Goal: Find specific page/section: Find specific page/section

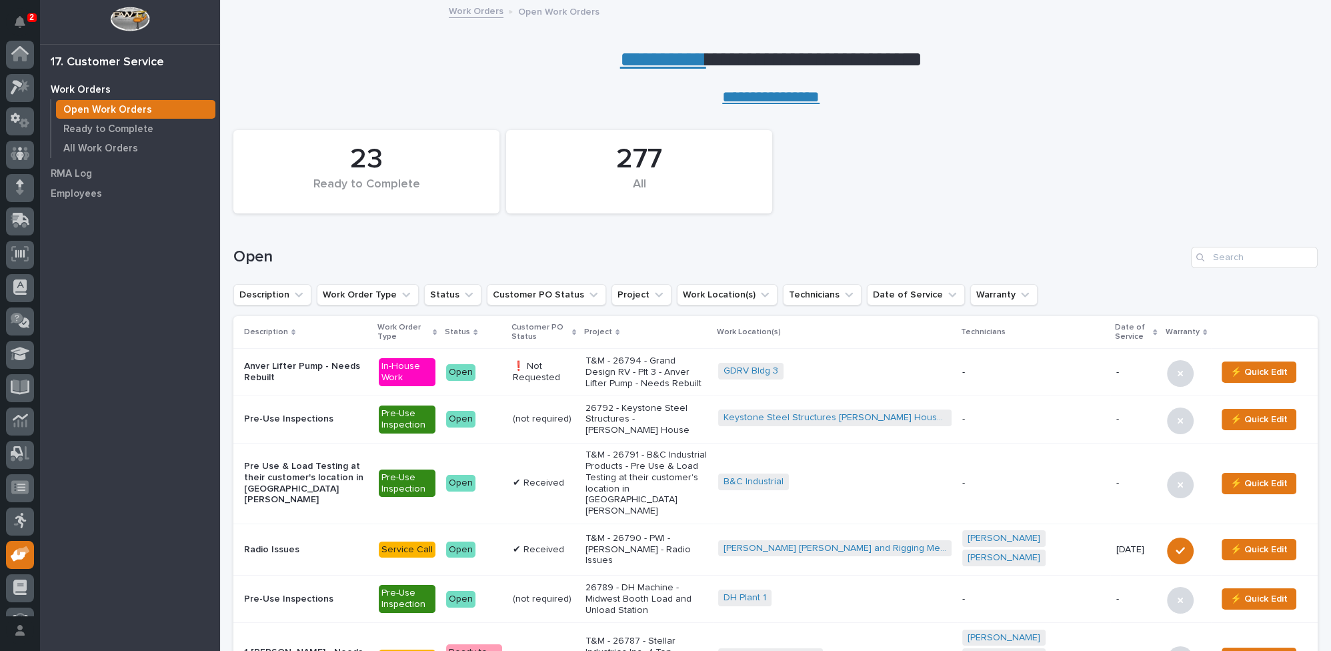
scroll to position [57, 0]
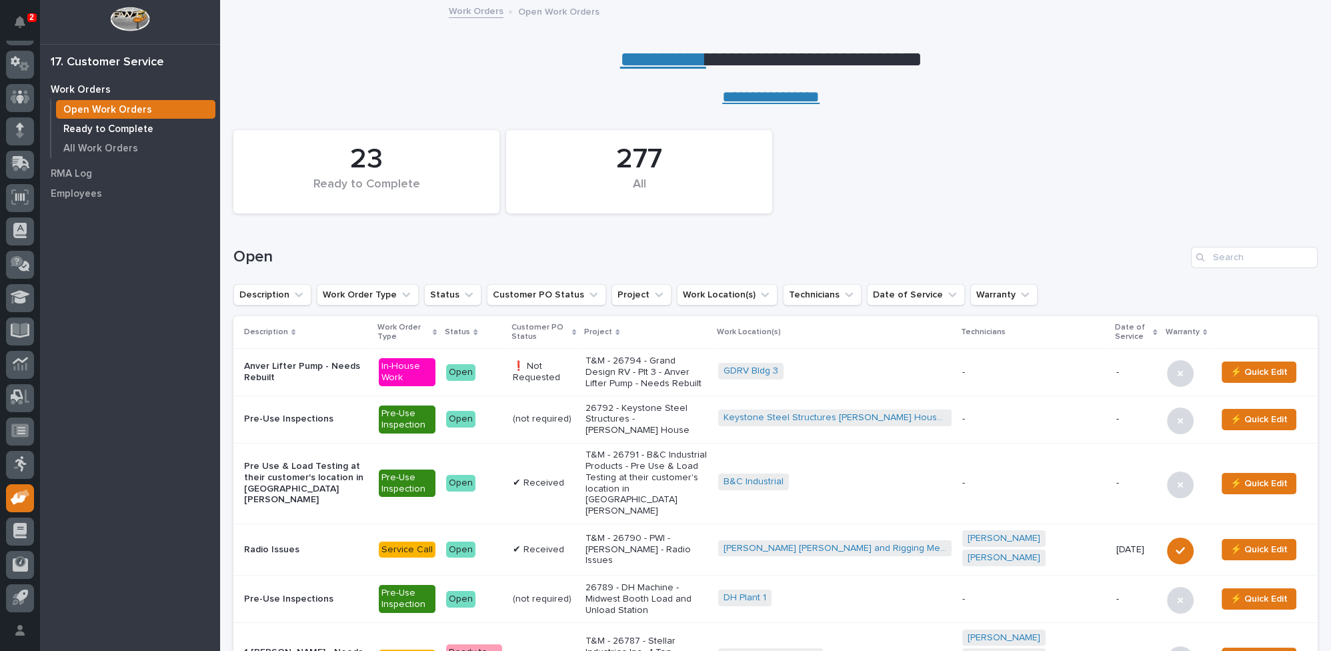
click at [126, 127] on p "Ready to Complete" at bounding box center [108, 129] width 90 height 12
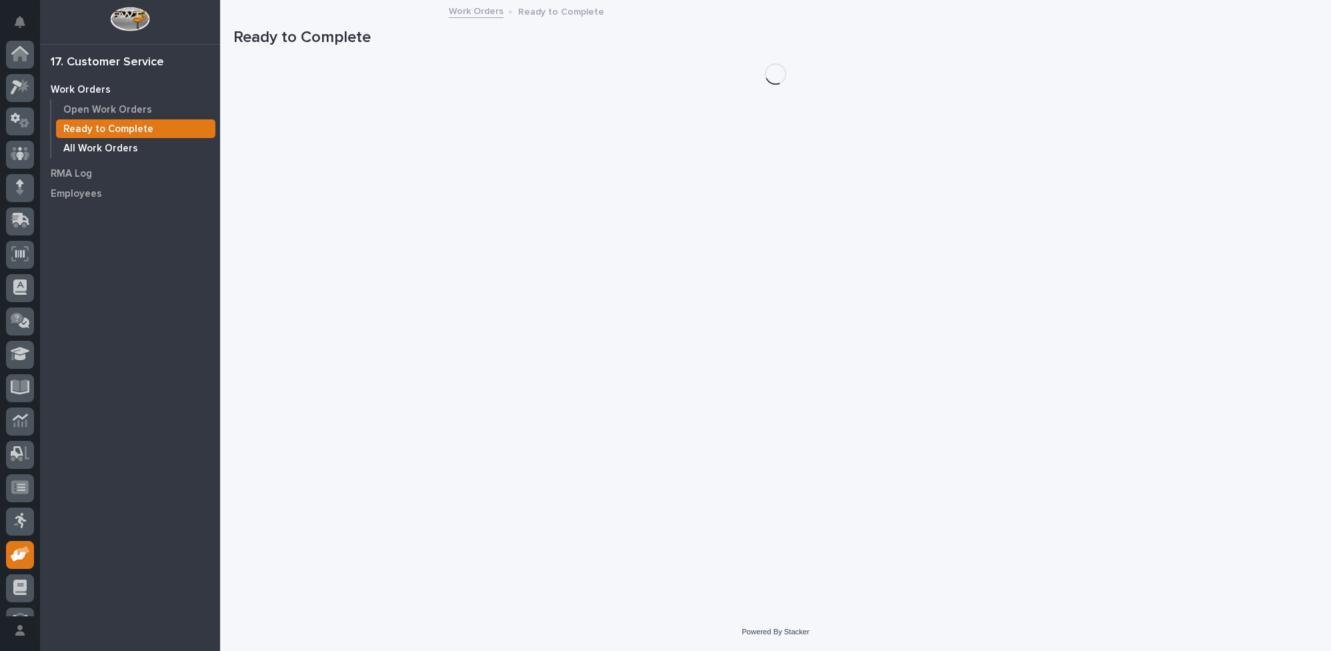
scroll to position [57, 0]
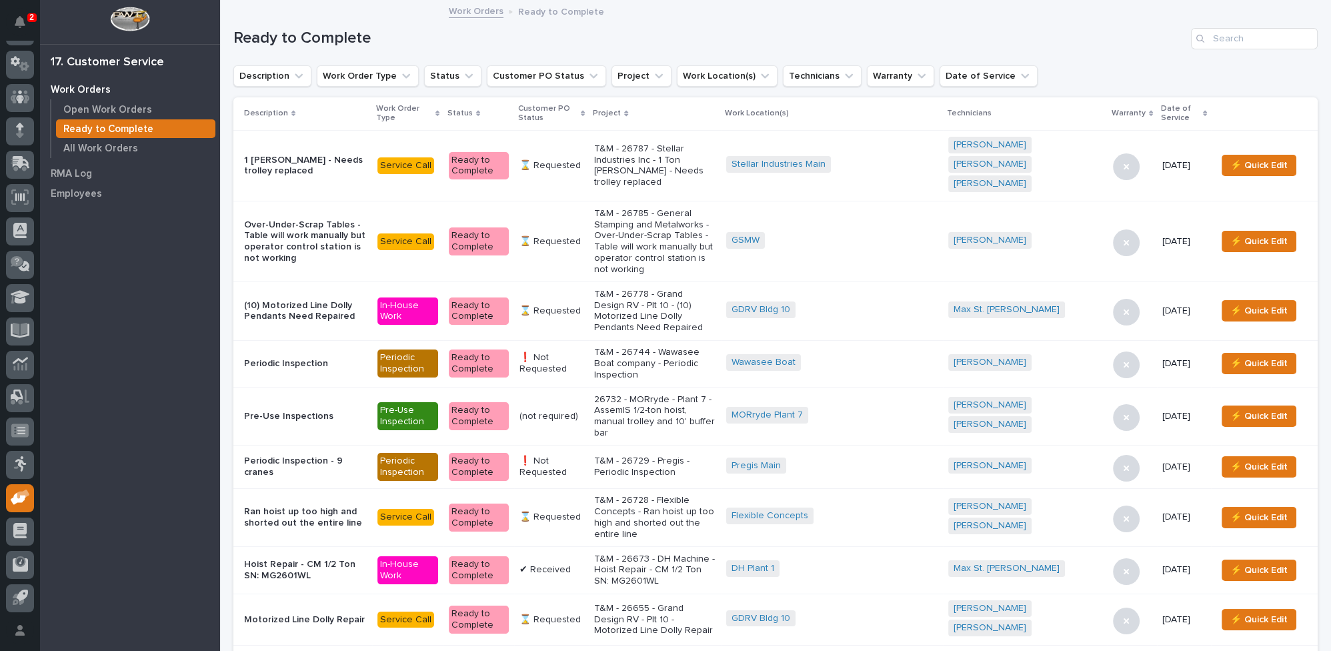
click at [585, 110] on icon at bounding box center [583, 113] width 4 height 7
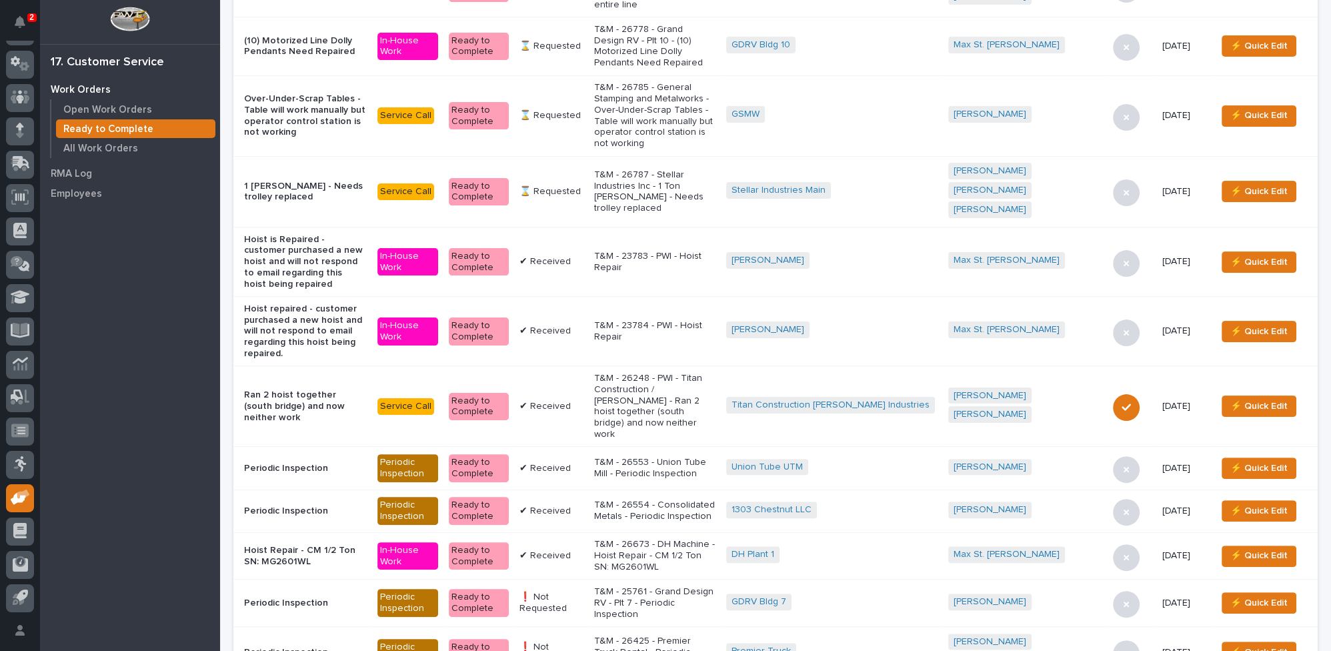
scroll to position [666, 0]
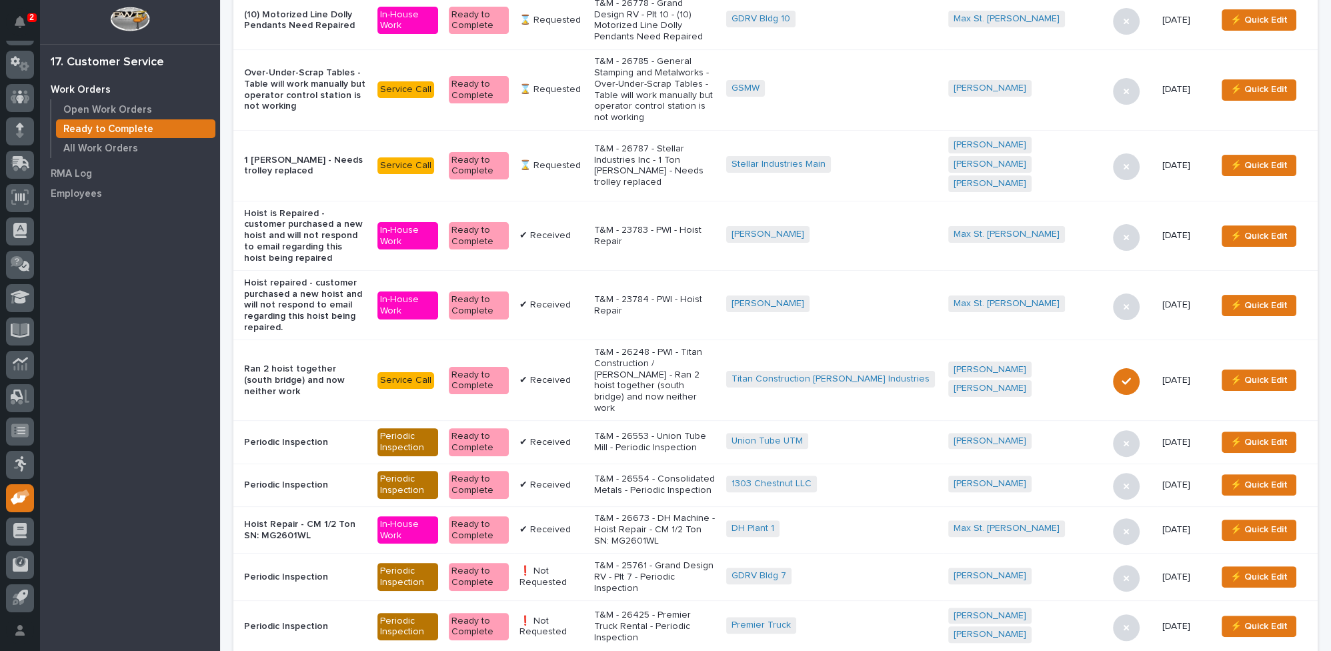
click at [675, 560] on p "T&M - 25761 - Grand Design RV - Plt 7 - Periodic Inspection" at bounding box center [654, 576] width 121 height 33
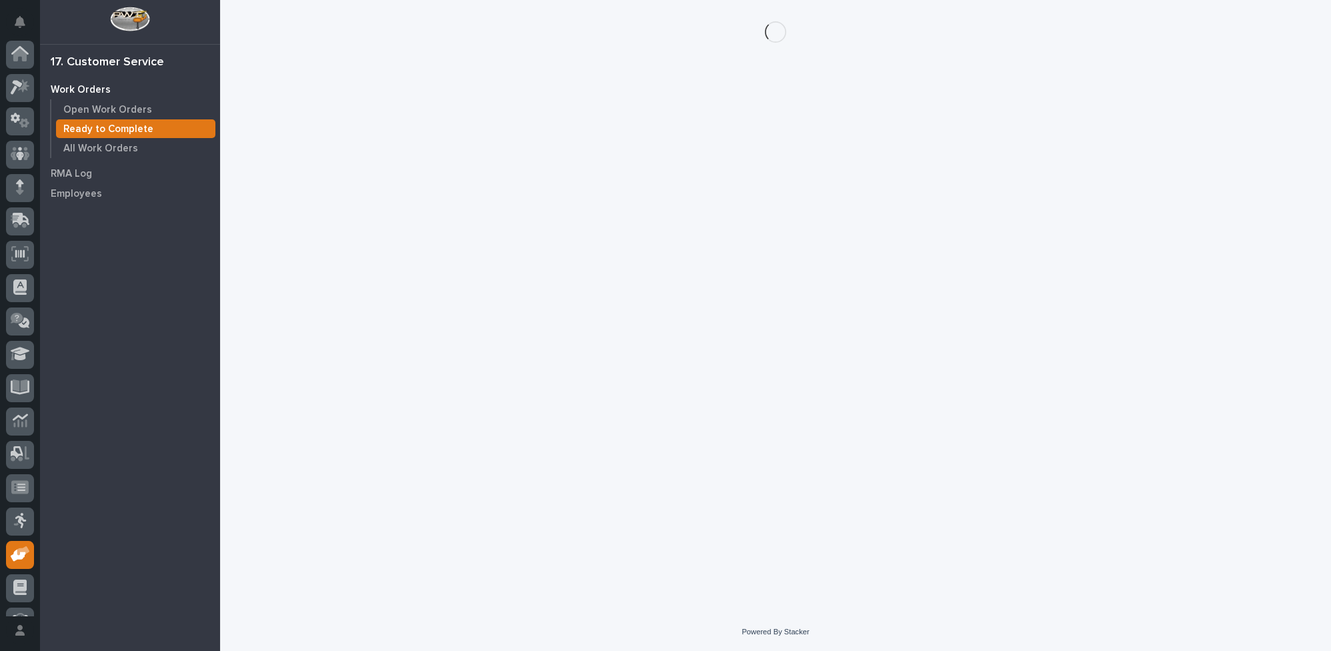
scroll to position [57, 0]
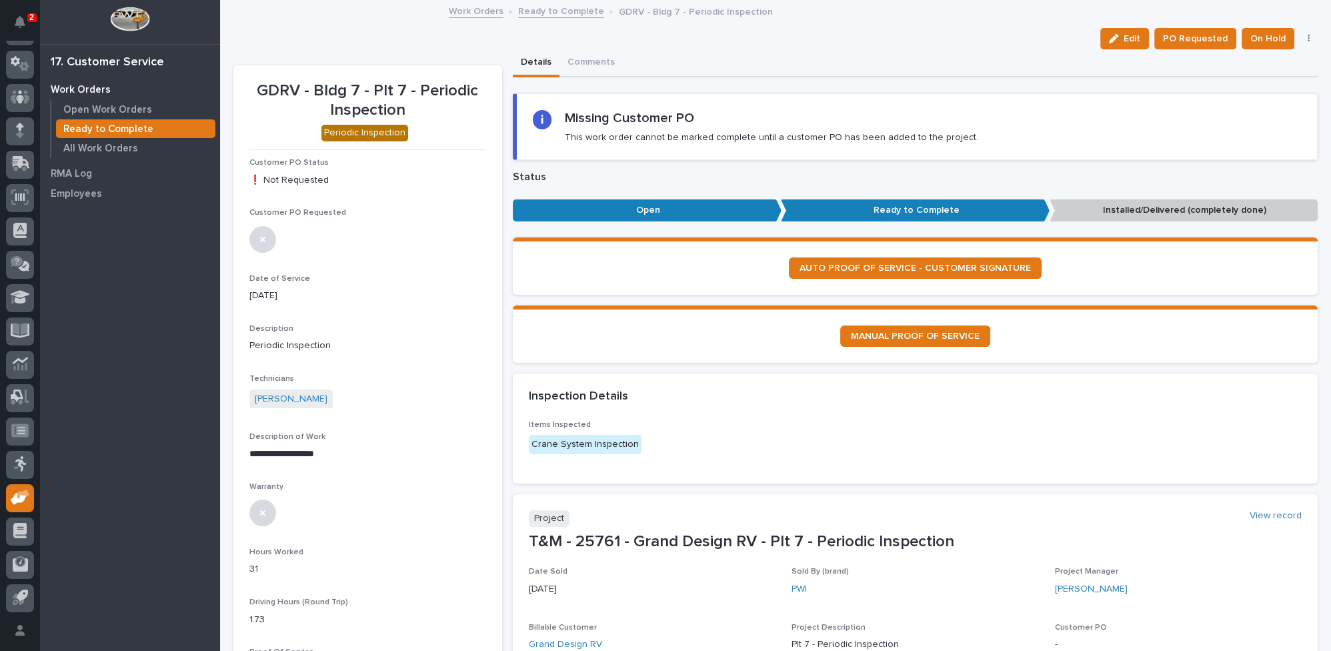
click at [1307, 38] on icon "button" at bounding box center [1308, 39] width 2 height 8
click at [1260, 85] on span "Regenerate PDF" at bounding box center [1267, 87] width 71 height 16
click at [285, 585] on img at bounding box center [281, 594] width 64 height 64
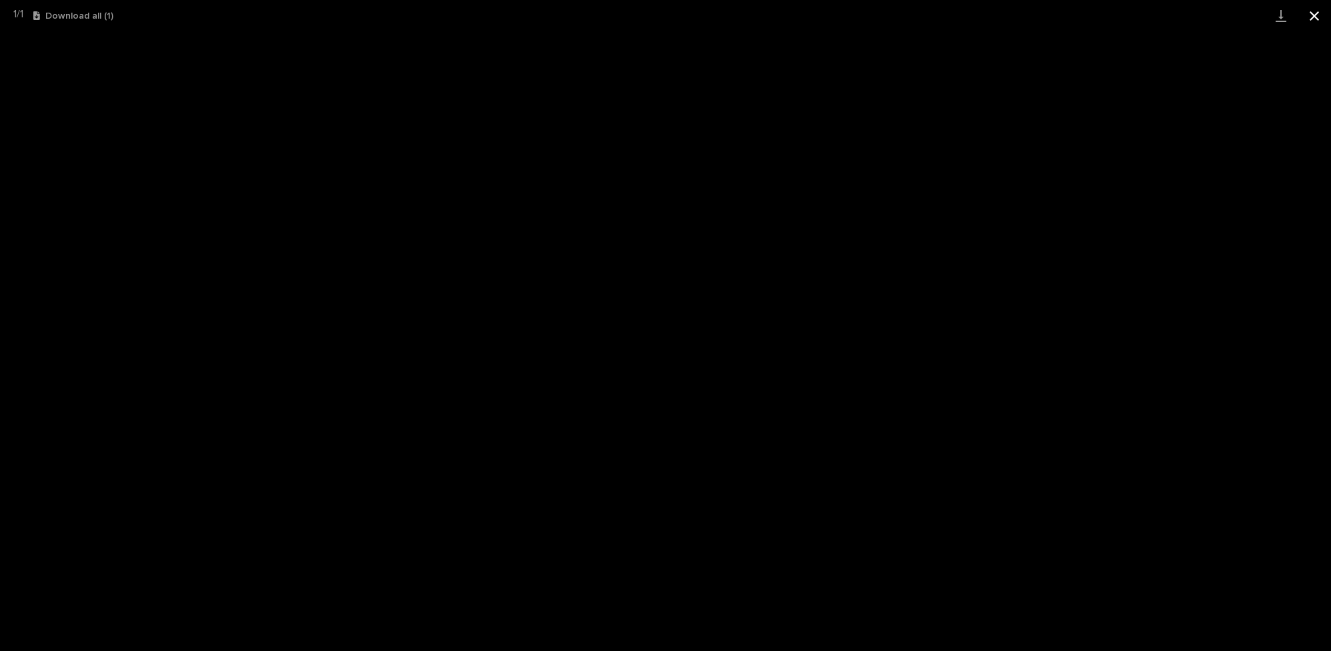
click at [1312, 17] on button "Close gallery" at bounding box center [1313, 15] width 33 height 31
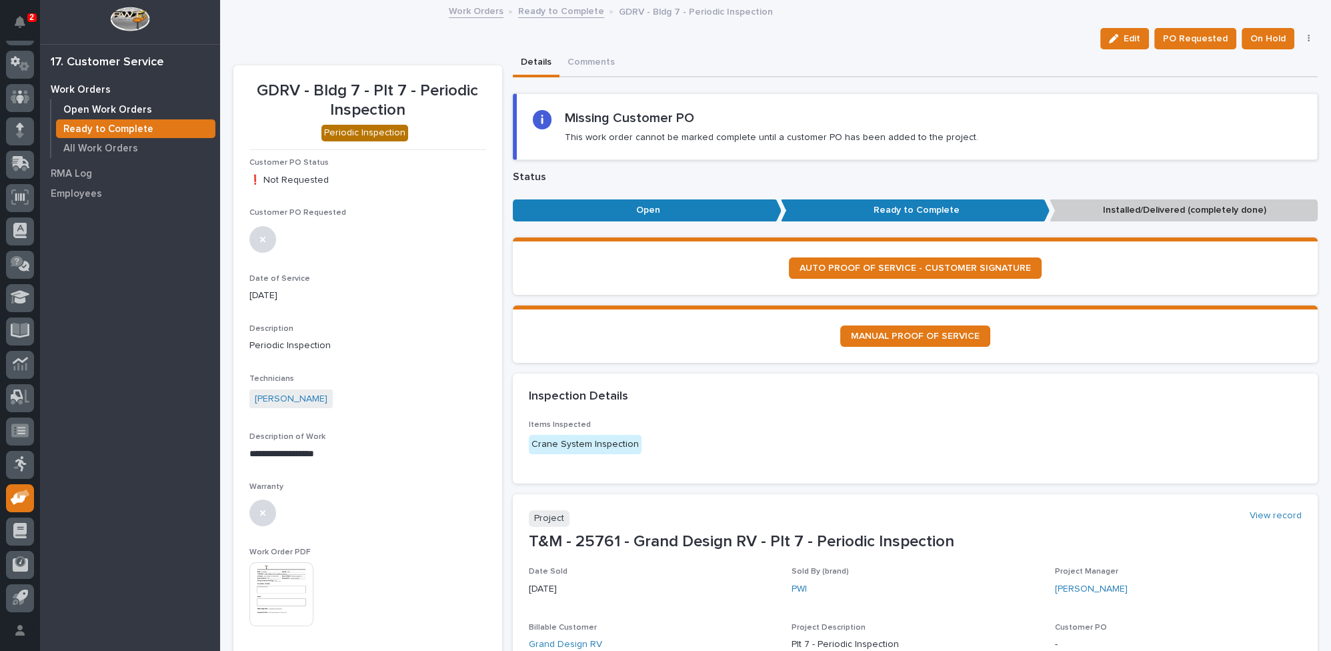
click at [87, 105] on p "Open Work Orders" at bounding box center [107, 110] width 89 height 12
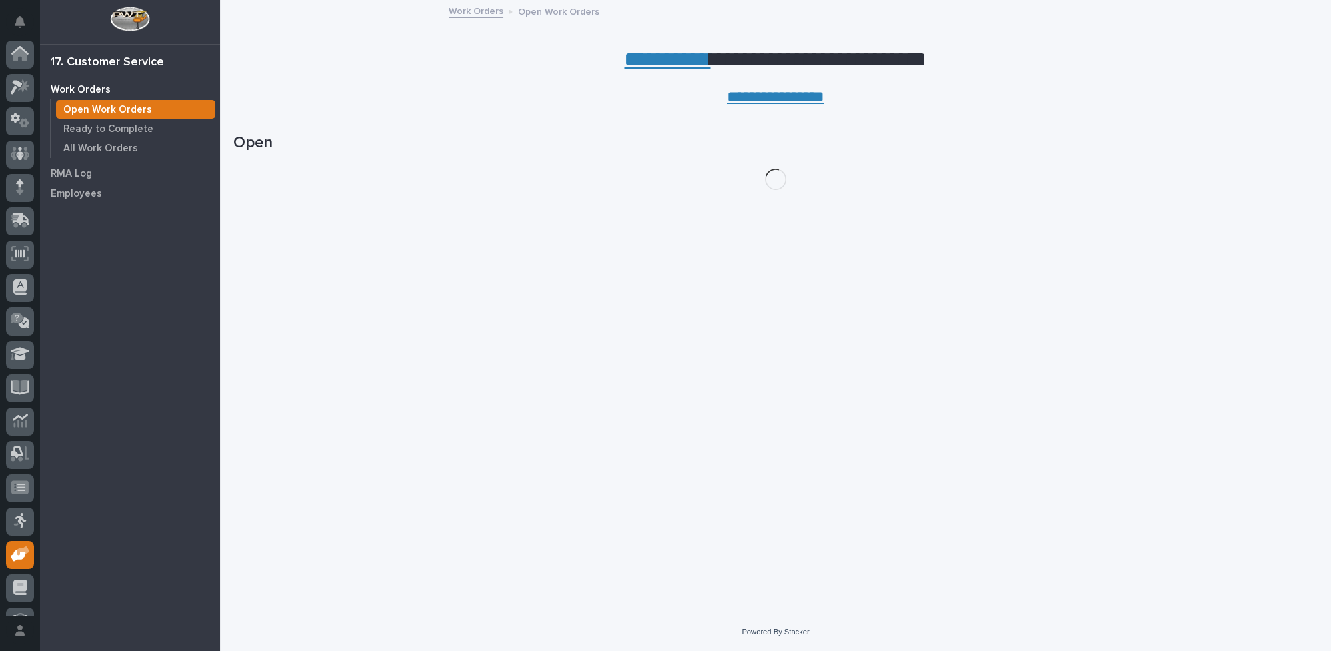
scroll to position [57, 0]
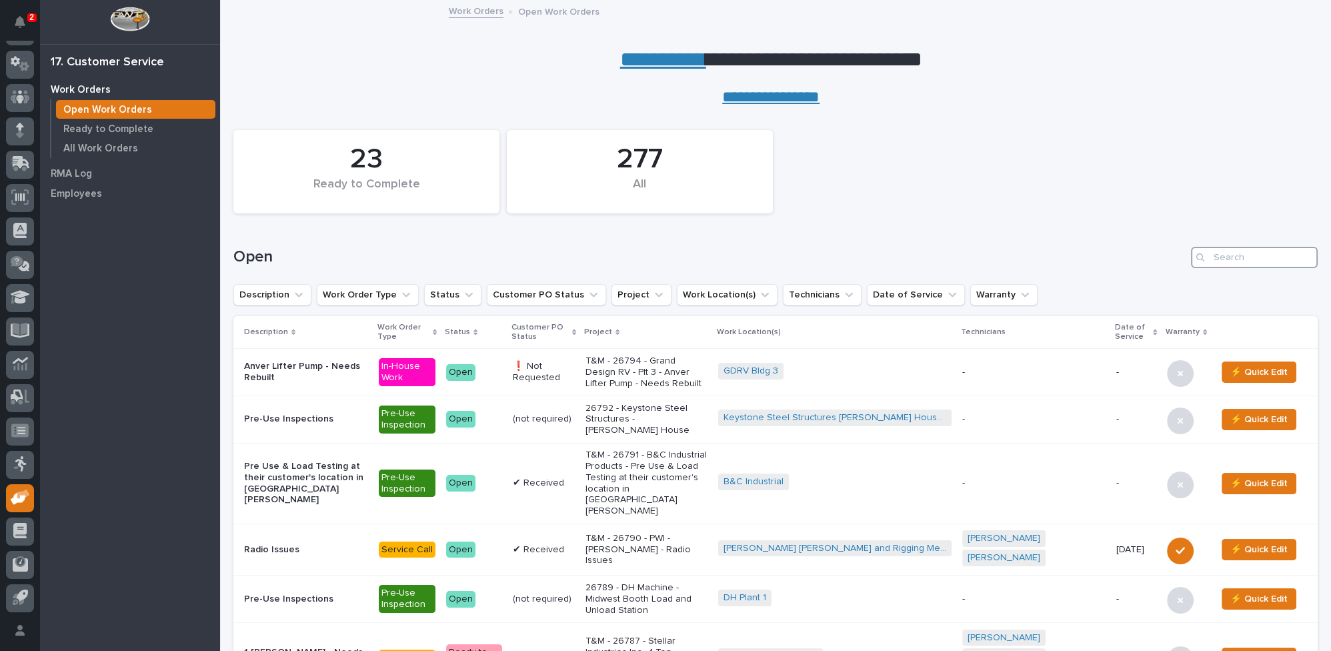
click at [1262, 254] on input "Search" at bounding box center [1254, 257] width 127 height 21
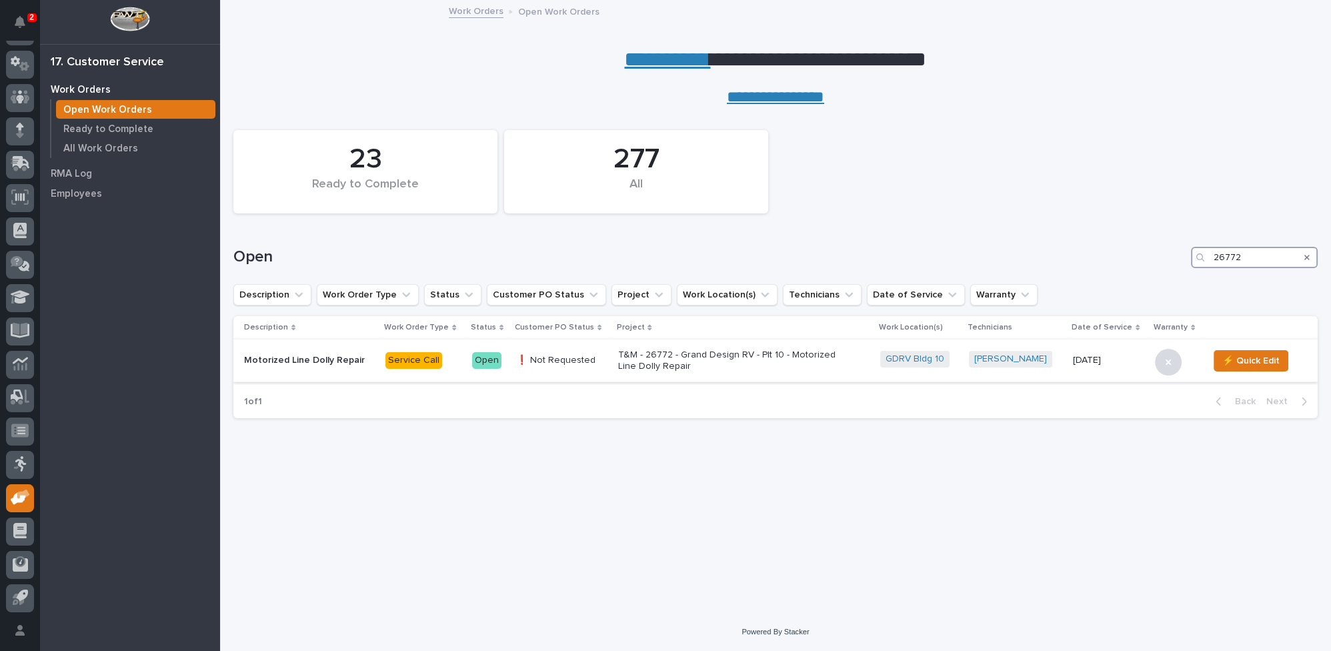
type input "26772"
click at [665, 353] on p "T&M - 26772 - Grand Design RV - Plt 10 - Motorized Line Dolly Repair" at bounding box center [733, 360] width 233 height 23
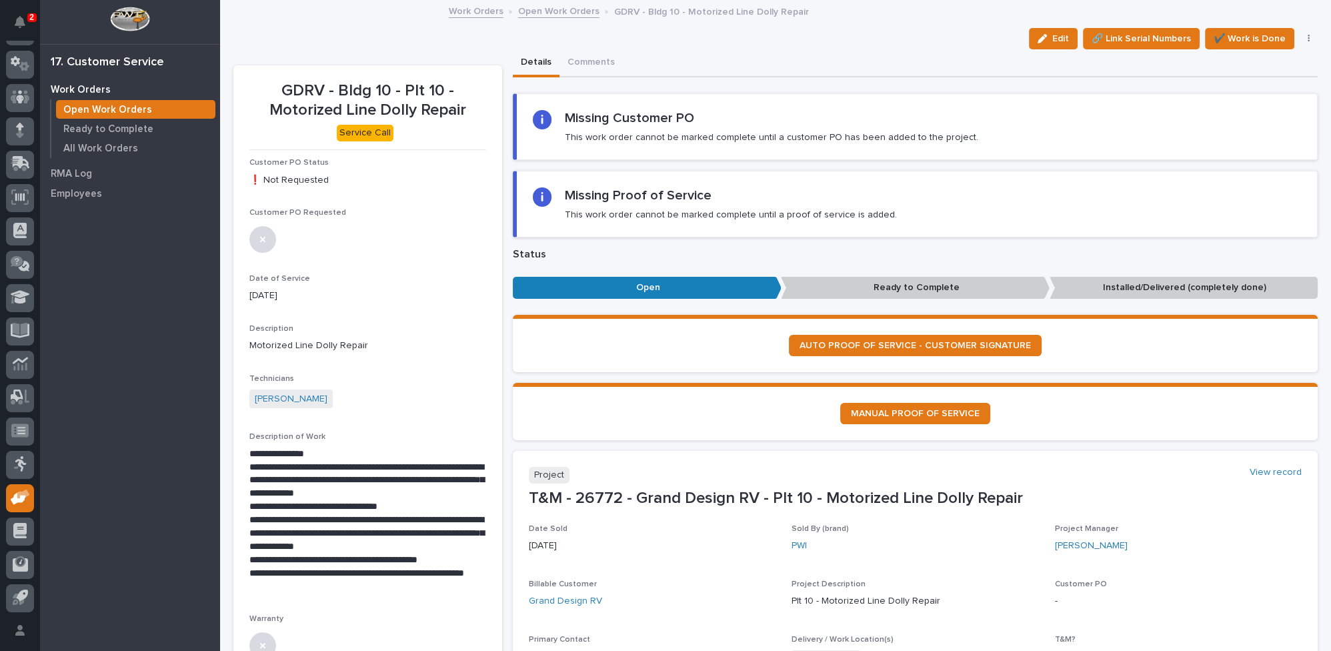
click at [561, 11] on link "Open Work Orders" at bounding box center [558, 10] width 81 height 15
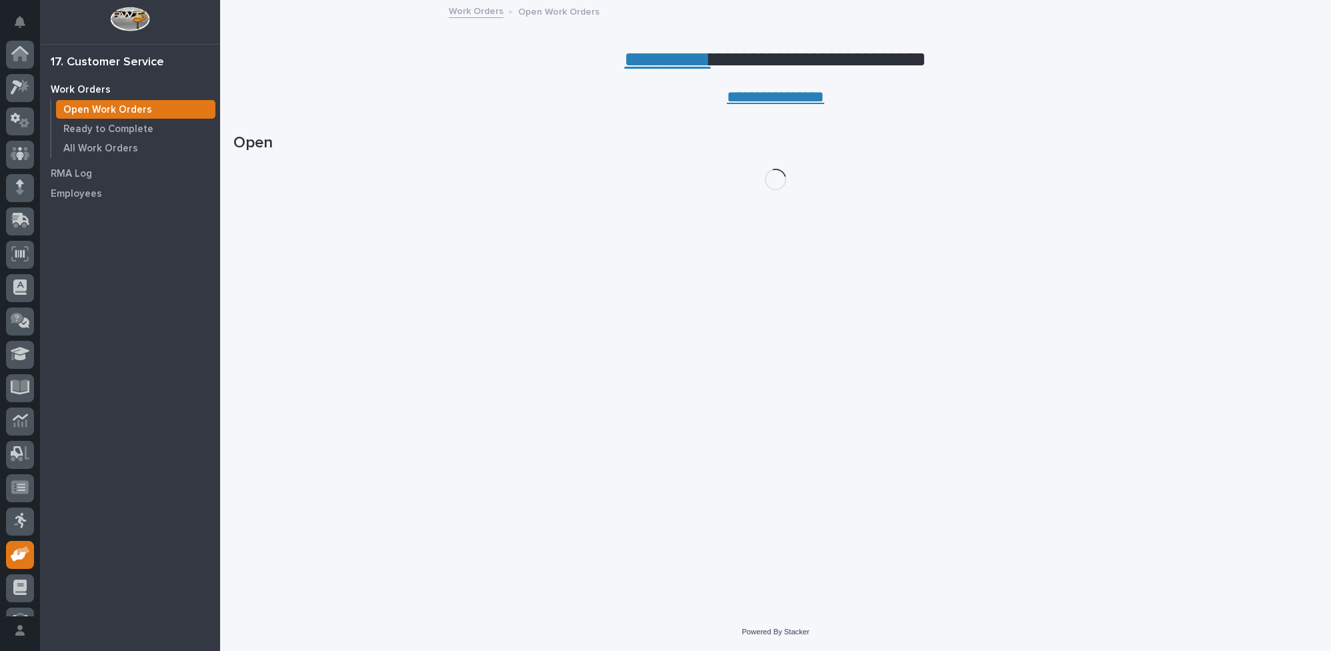
scroll to position [57, 0]
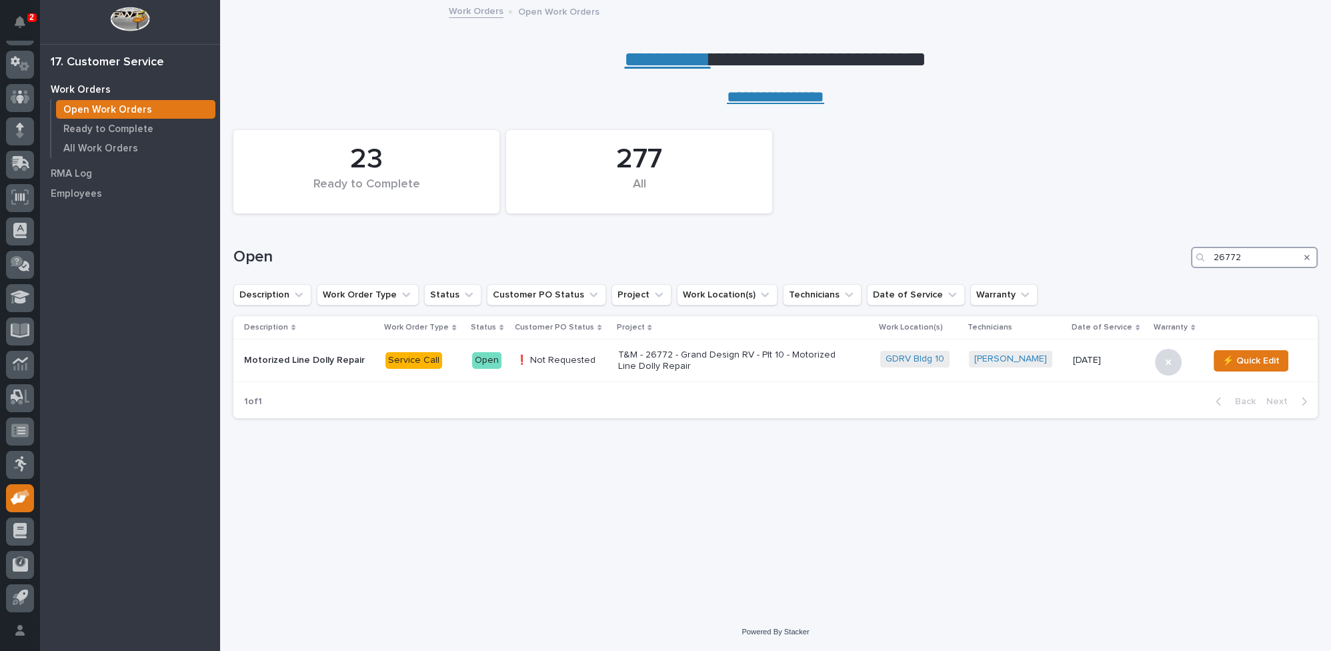
drag, startPoint x: 1213, startPoint y: 256, endPoint x: 1303, endPoint y: 268, distance: 90.1
click at [1299, 268] on div "Open 26772" at bounding box center [775, 252] width 1084 height 64
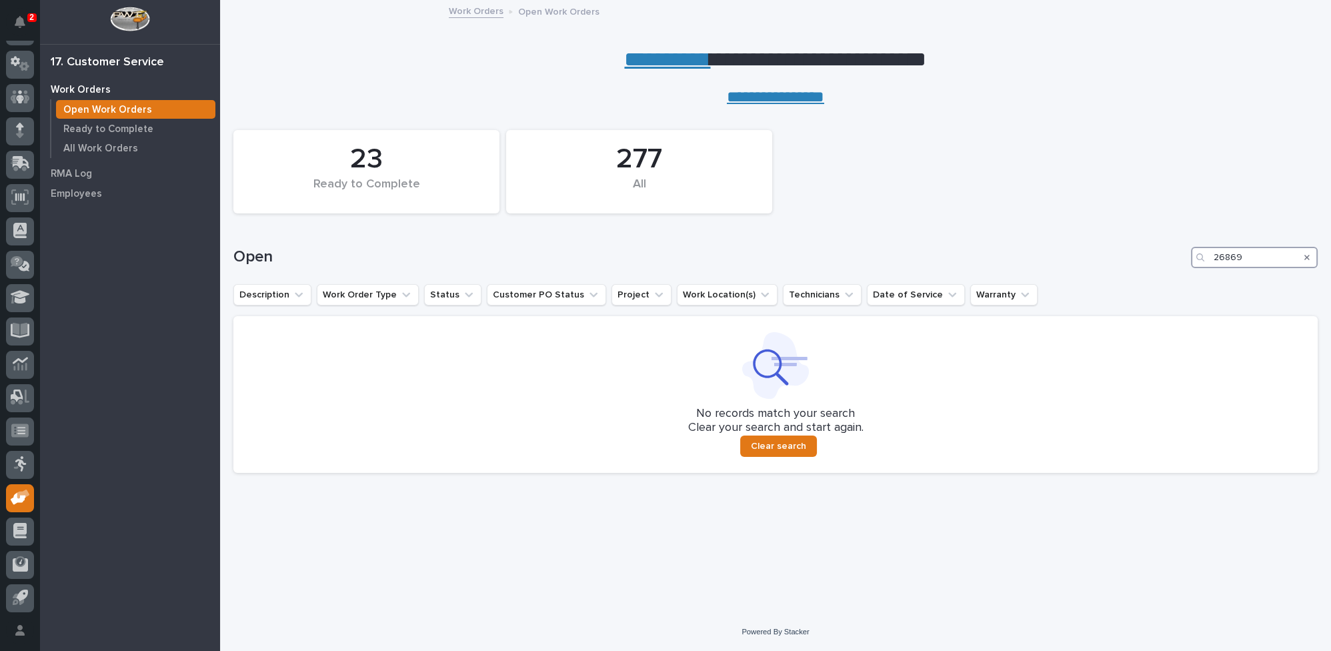
drag, startPoint x: 1216, startPoint y: 256, endPoint x: 1225, endPoint y: 257, distance: 9.4
click at [1225, 257] on input "26869" at bounding box center [1254, 257] width 127 height 21
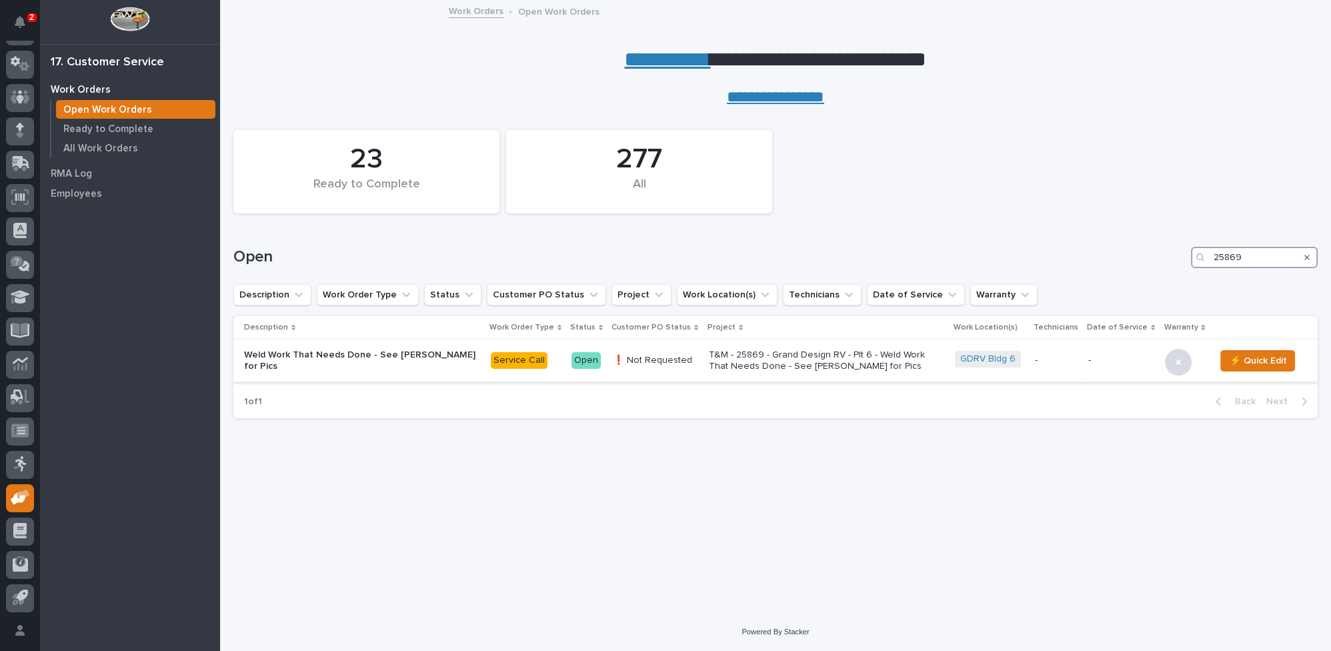
type input "25869"
click at [717, 365] on p "T&M - 25869 - Grand Design RV - Plt 6 - Weld Work That Needs Done - See [PERSON…" at bounding box center [825, 360] width 233 height 23
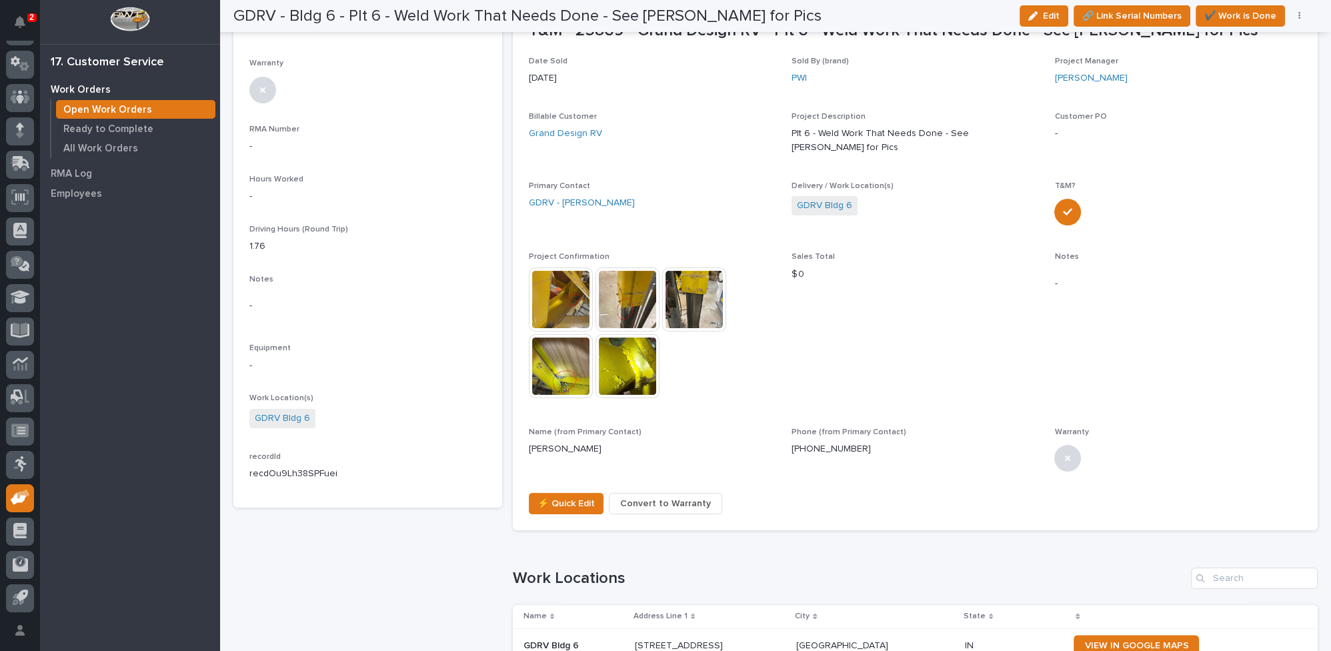
scroll to position [485, 0]
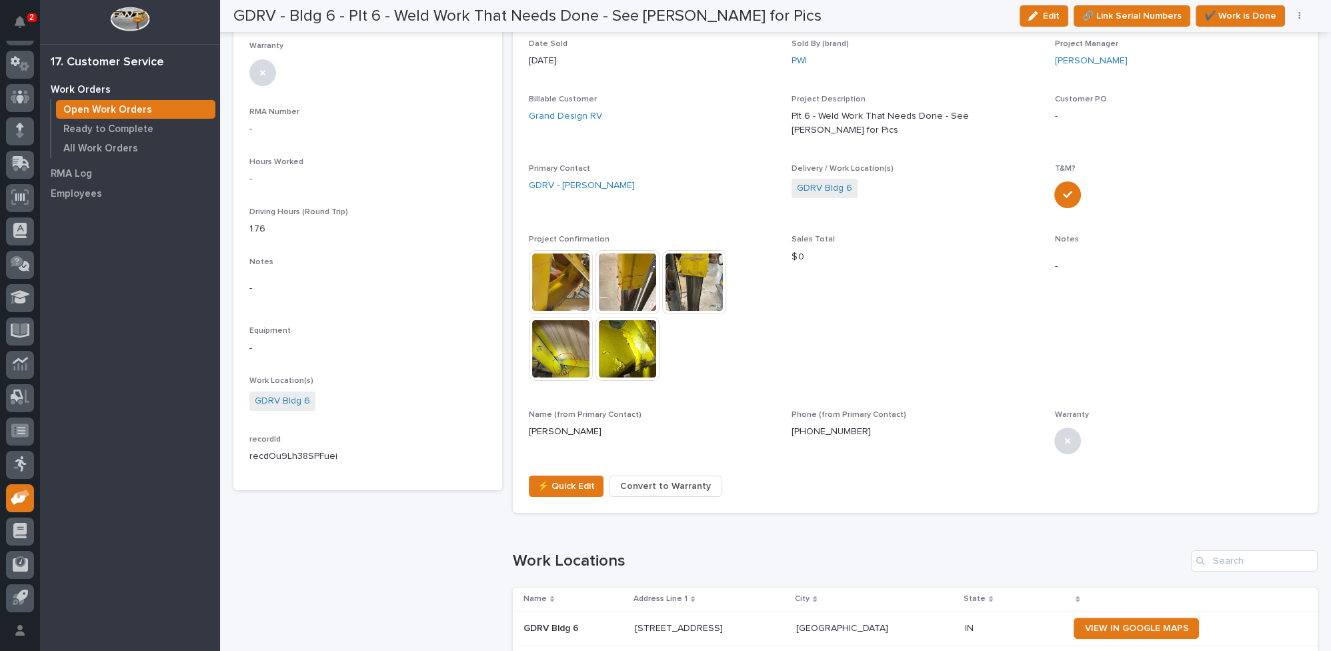
click at [565, 253] on img at bounding box center [561, 282] width 64 height 64
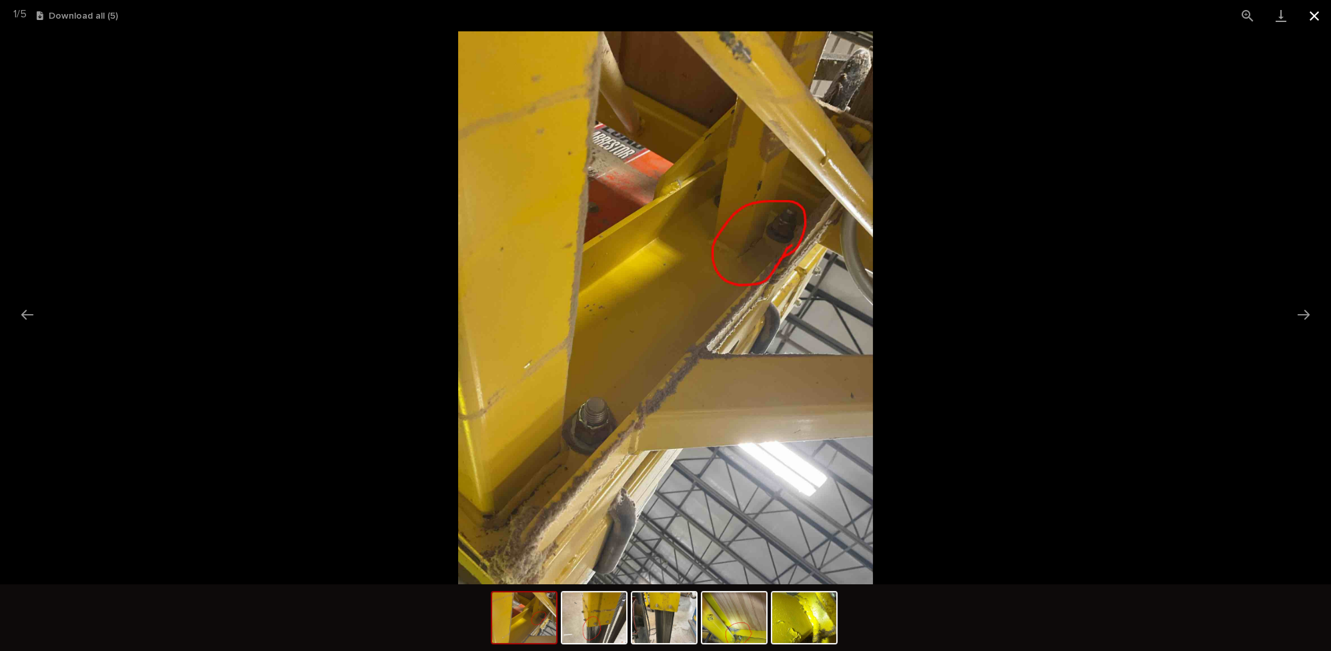
click at [1317, 19] on button "Close gallery" at bounding box center [1313, 15] width 33 height 31
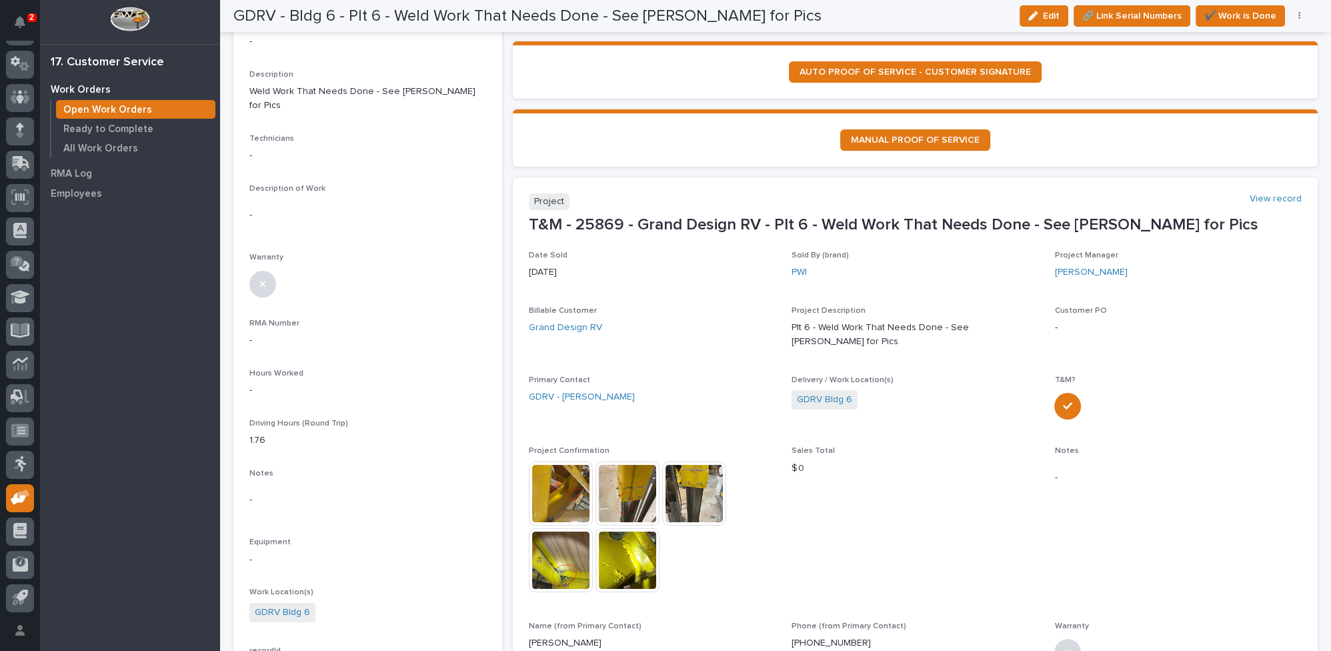
scroll to position [0, 0]
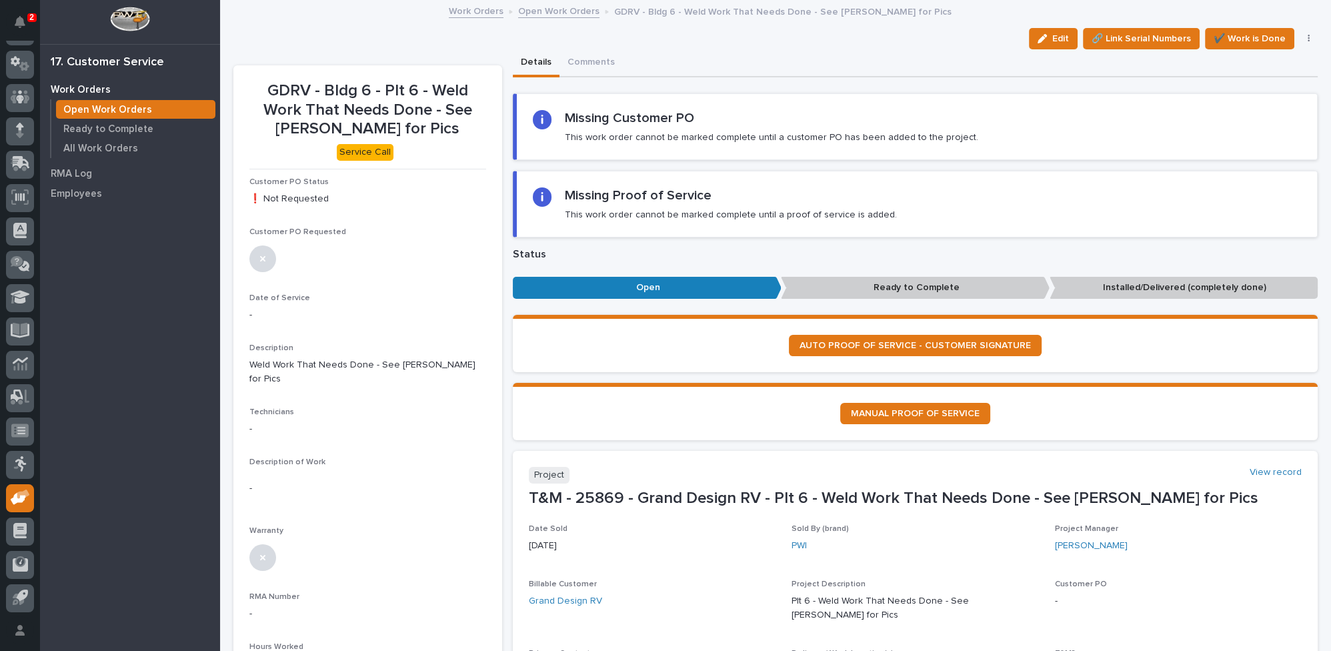
click at [545, 11] on link "Open Work Orders" at bounding box center [558, 10] width 81 height 15
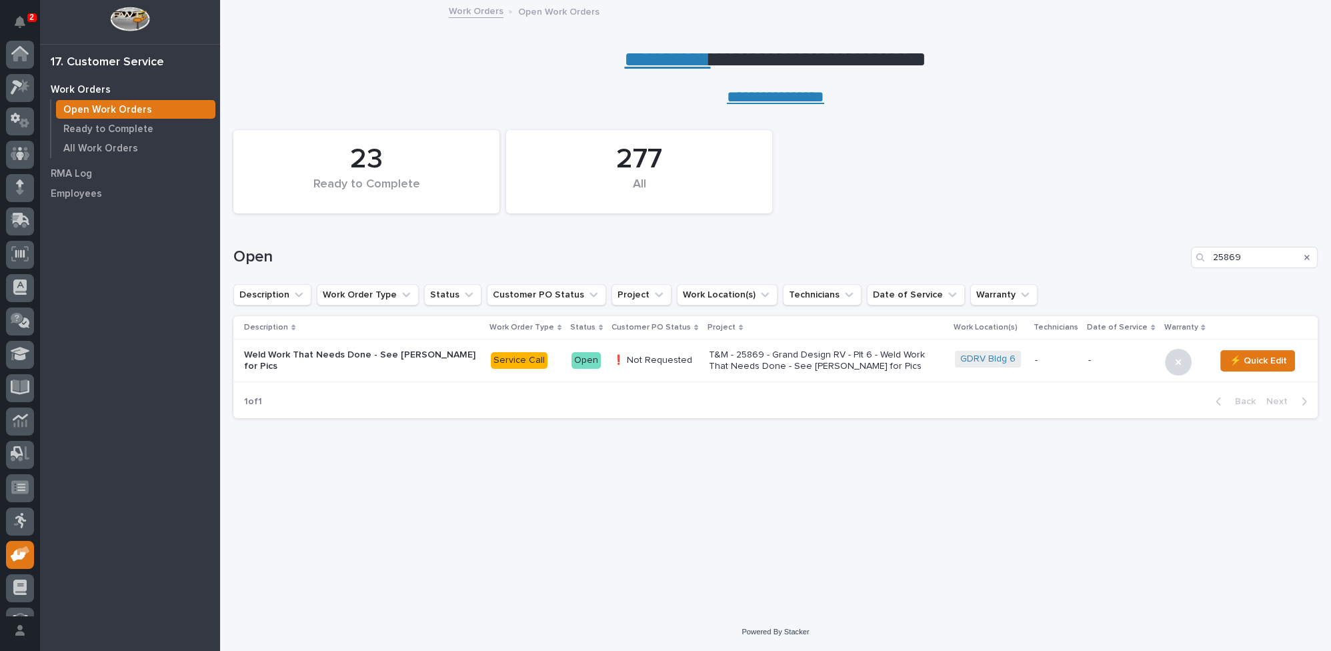
scroll to position [57, 0]
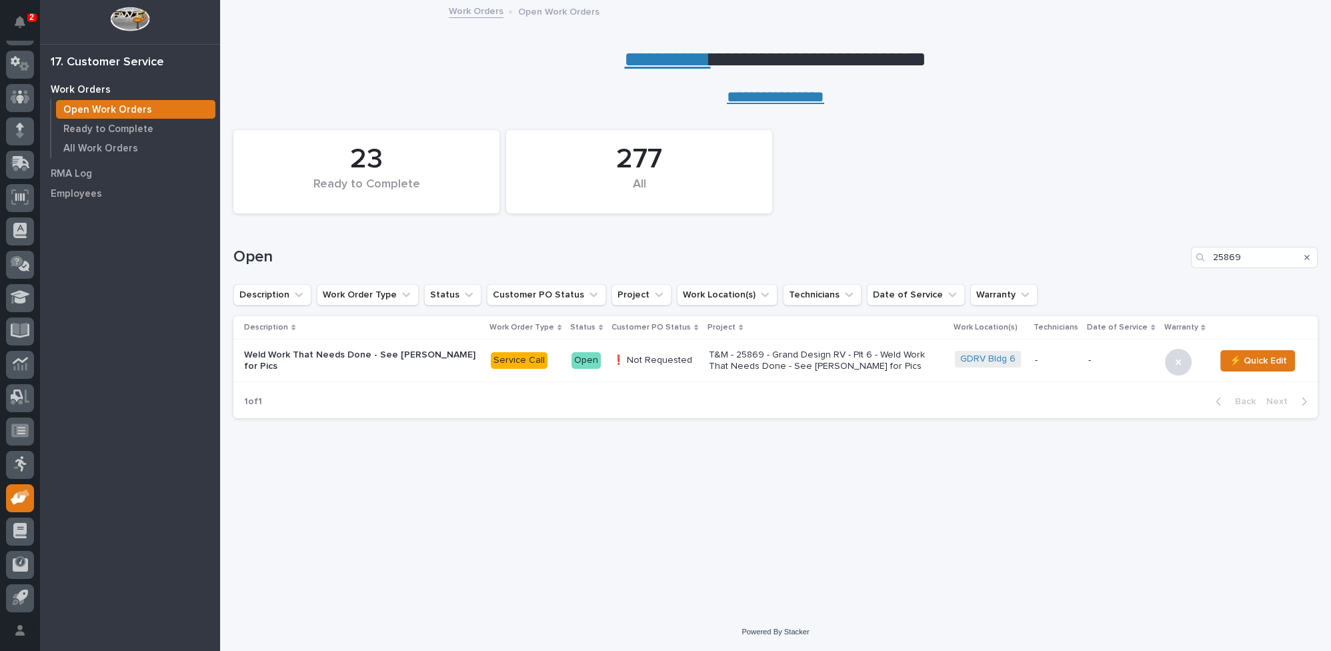
click at [1307, 256] on icon "Search" at bounding box center [1306, 257] width 5 height 5
